Goal: Task Accomplishment & Management: Use online tool/utility

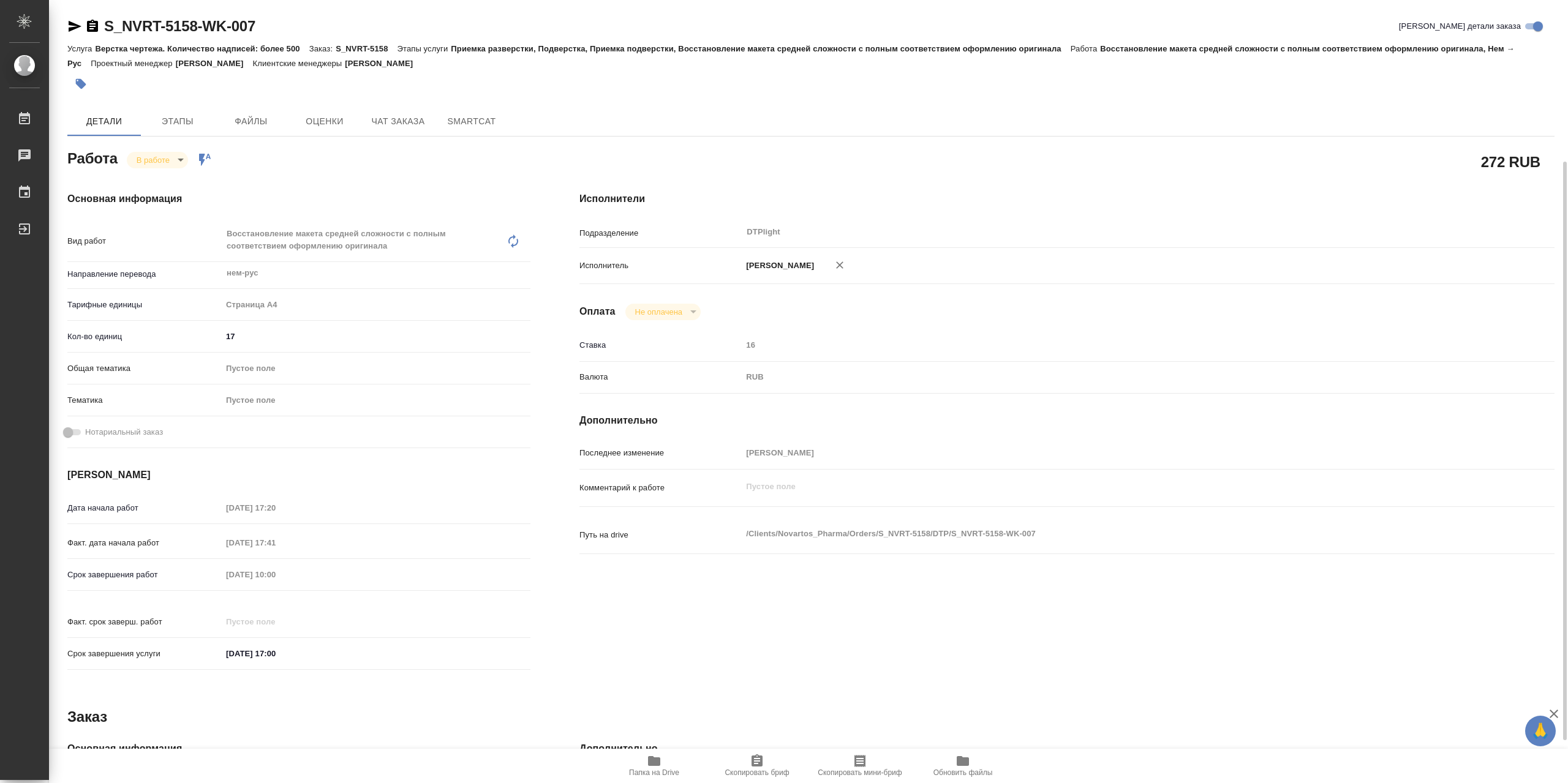
scroll to position [93, 0]
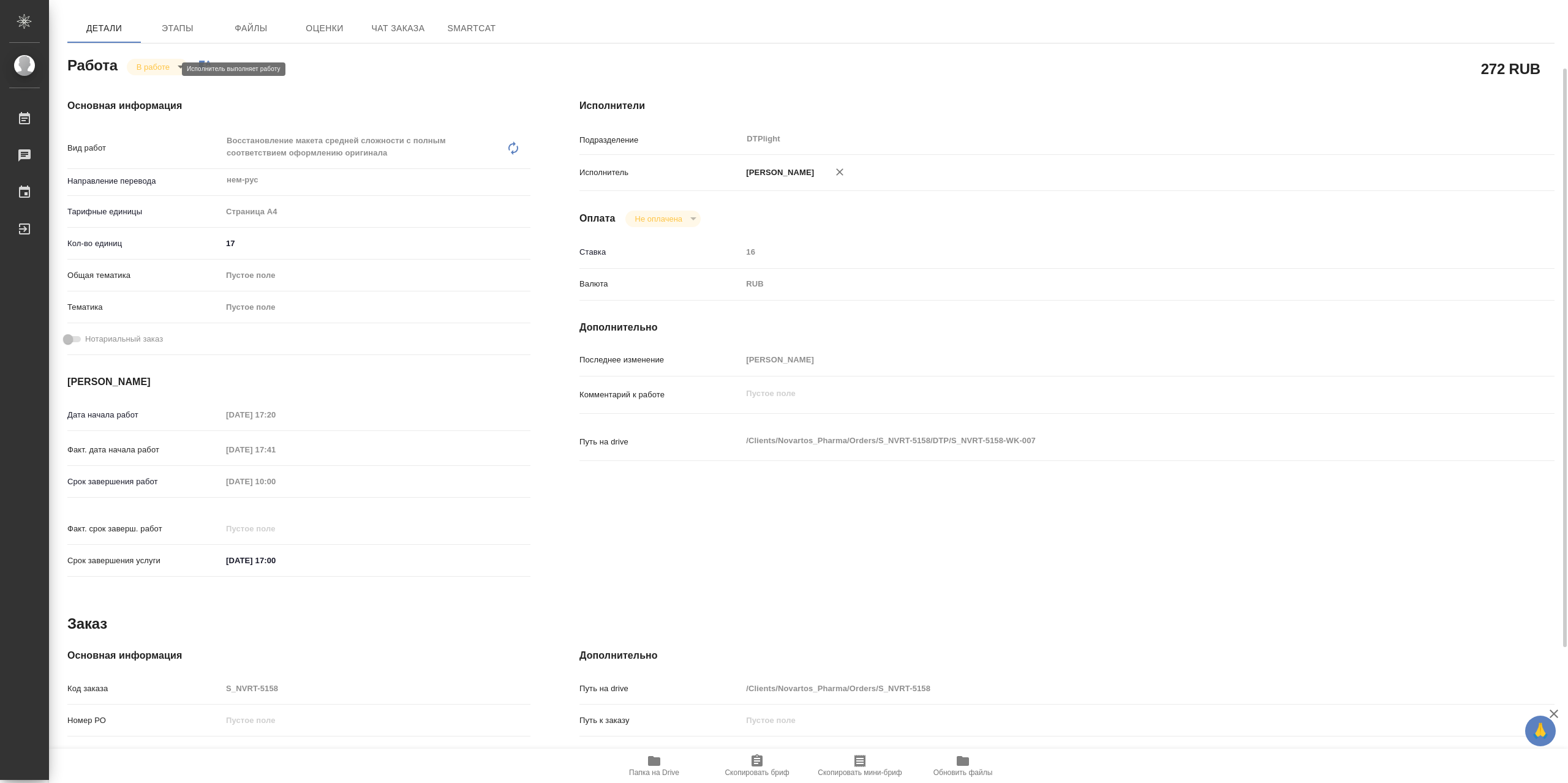
click at [168, 73] on body "🙏 .cls-1 fill:#fff; AWATERA Сархатов [PERSON_NAME] 0 Чаты График Выйти S_NVRT-5…" at bounding box center [784, 392] width 1568 height 783
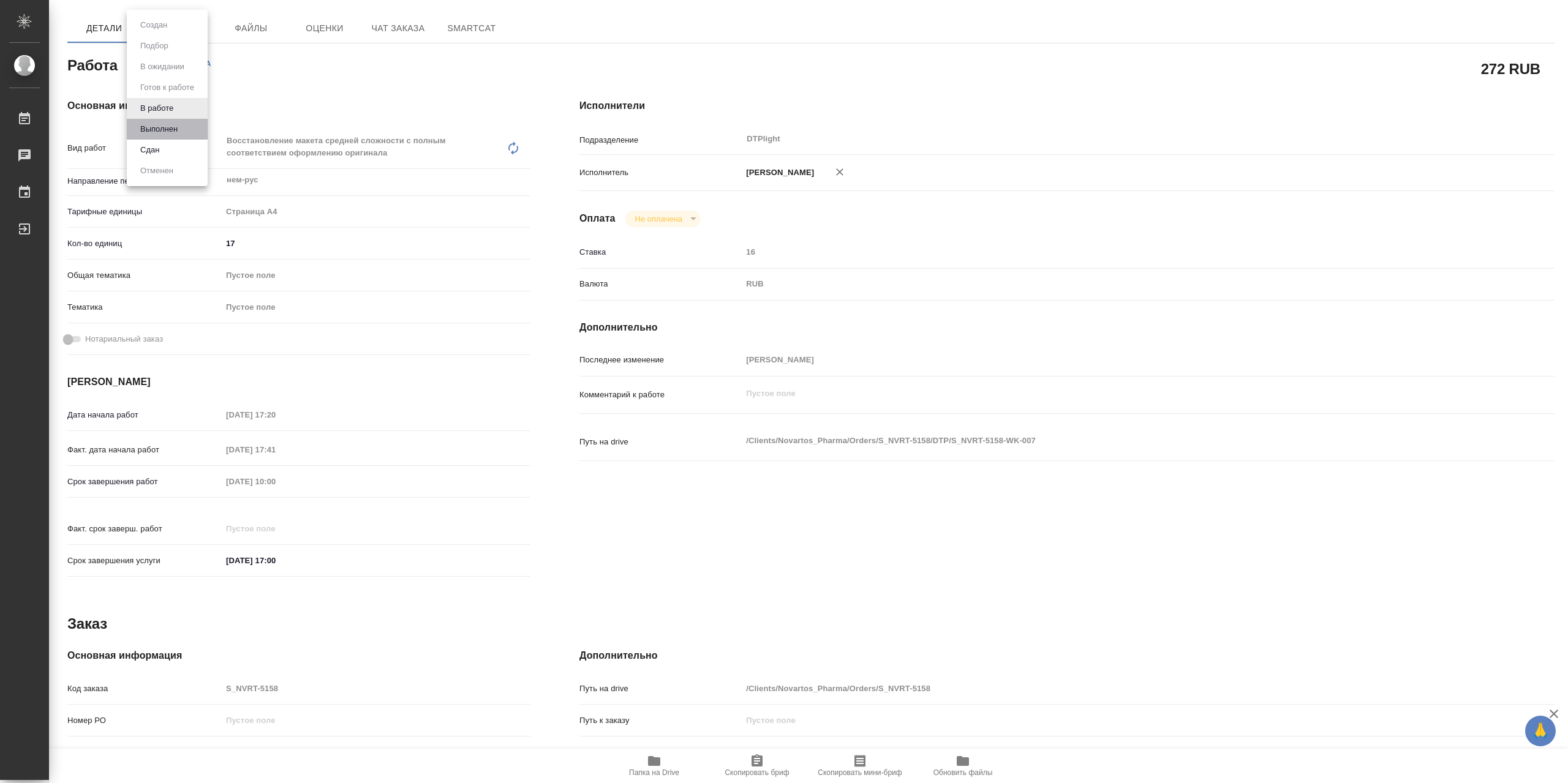
click at [182, 127] on li "Выполнен" at bounding box center [167, 129] width 81 height 20
type textarea "x"
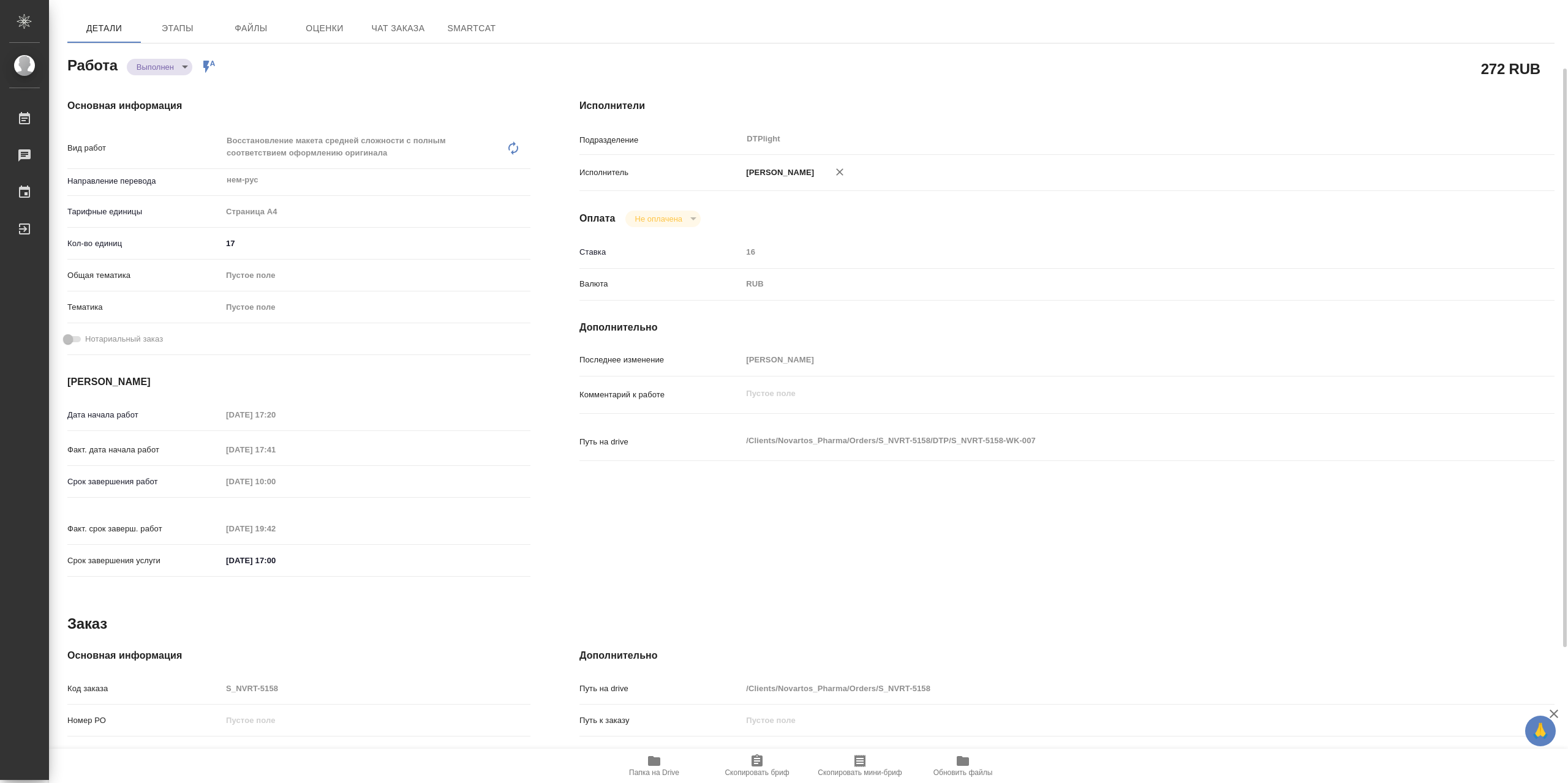
type textarea "x"
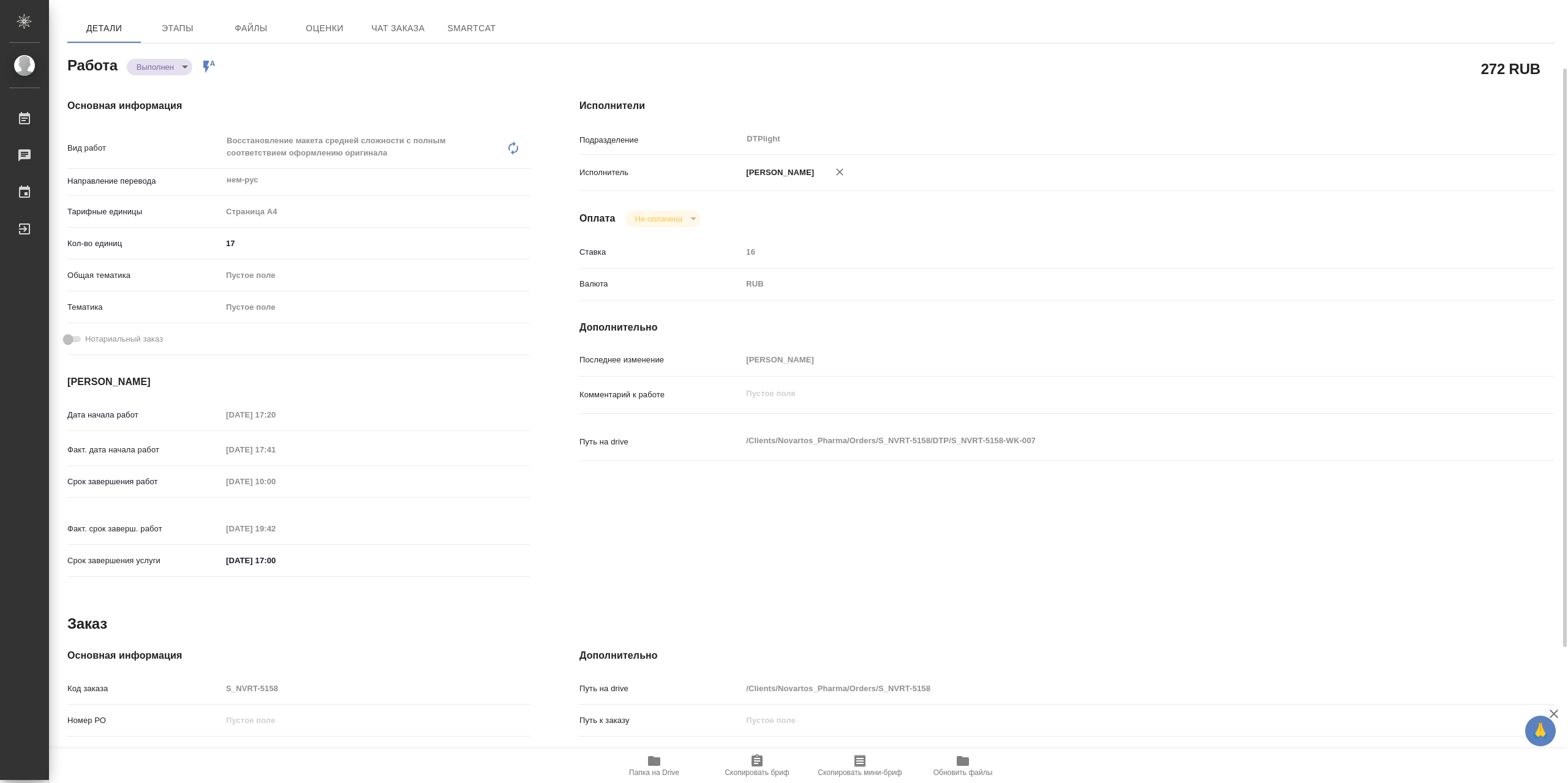
type textarea "x"
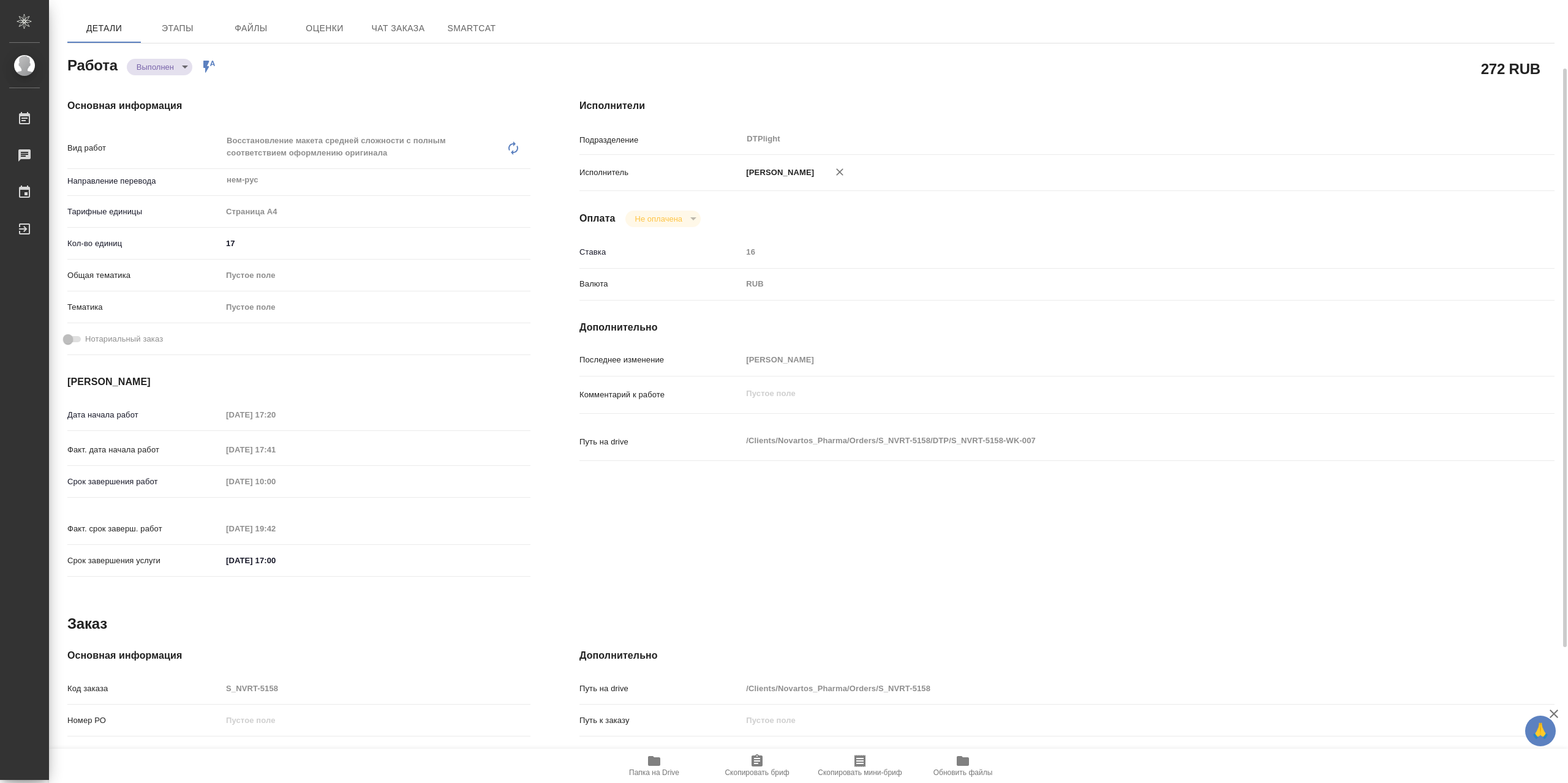
type textarea "x"
